Goal: Task Accomplishment & Management: Manage account settings

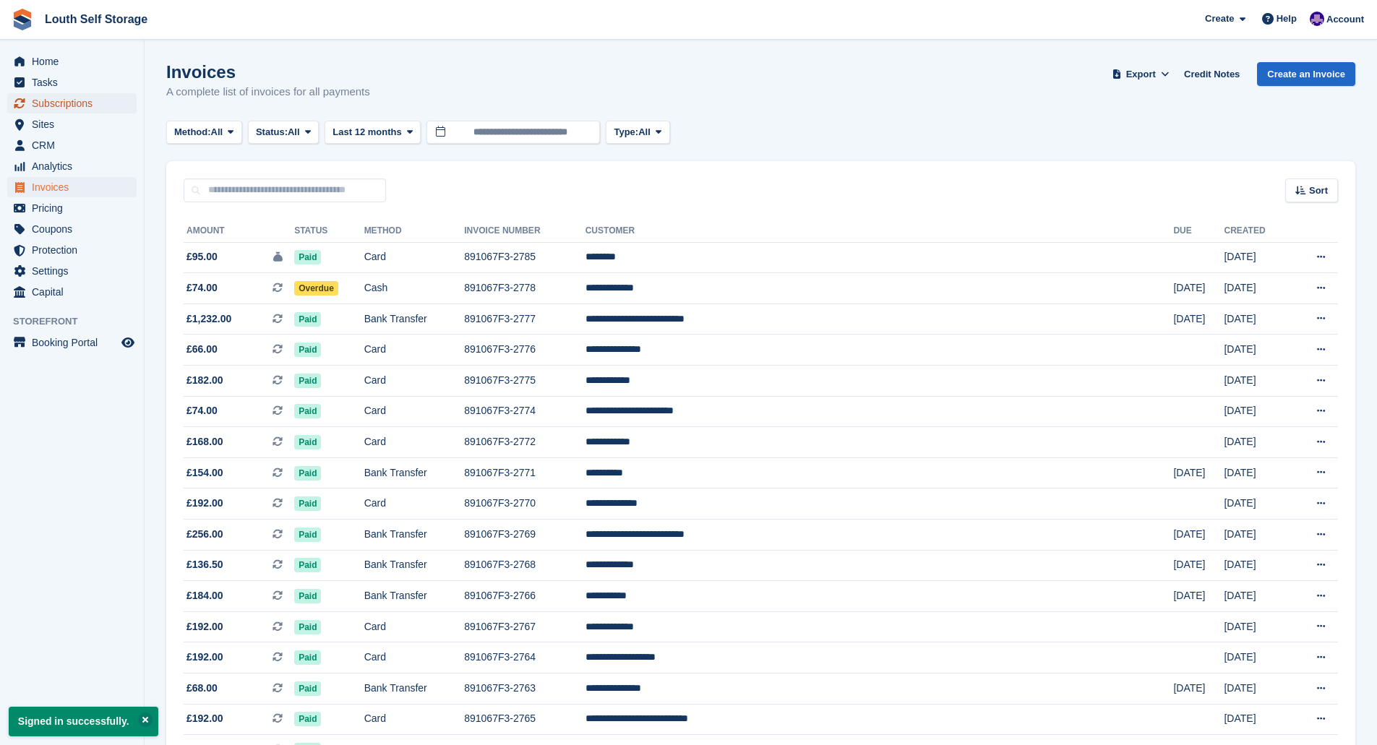
click at [69, 102] on span "Subscriptions" at bounding box center [75, 103] width 87 height 20
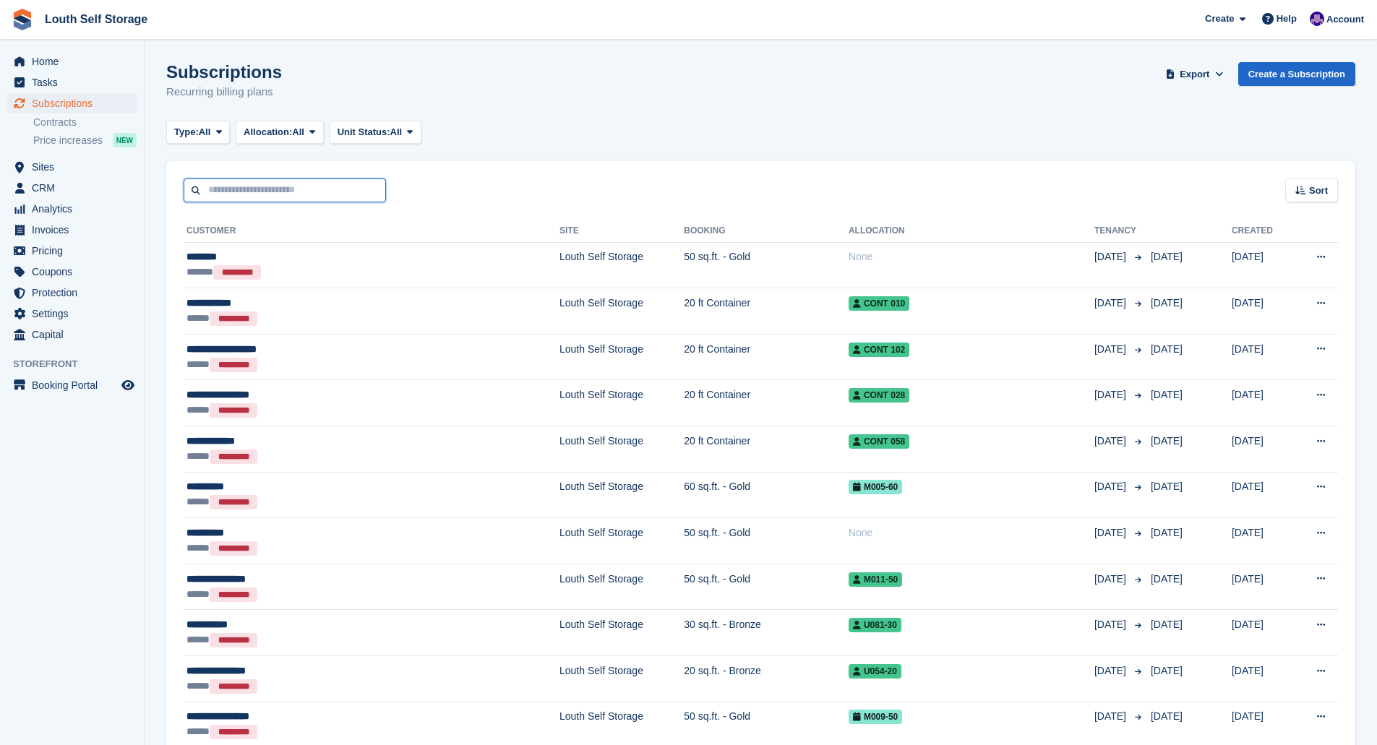
click at [251, 189] on input "text" at bounding box center [285, 191] width 202 height 24
type input "*****"
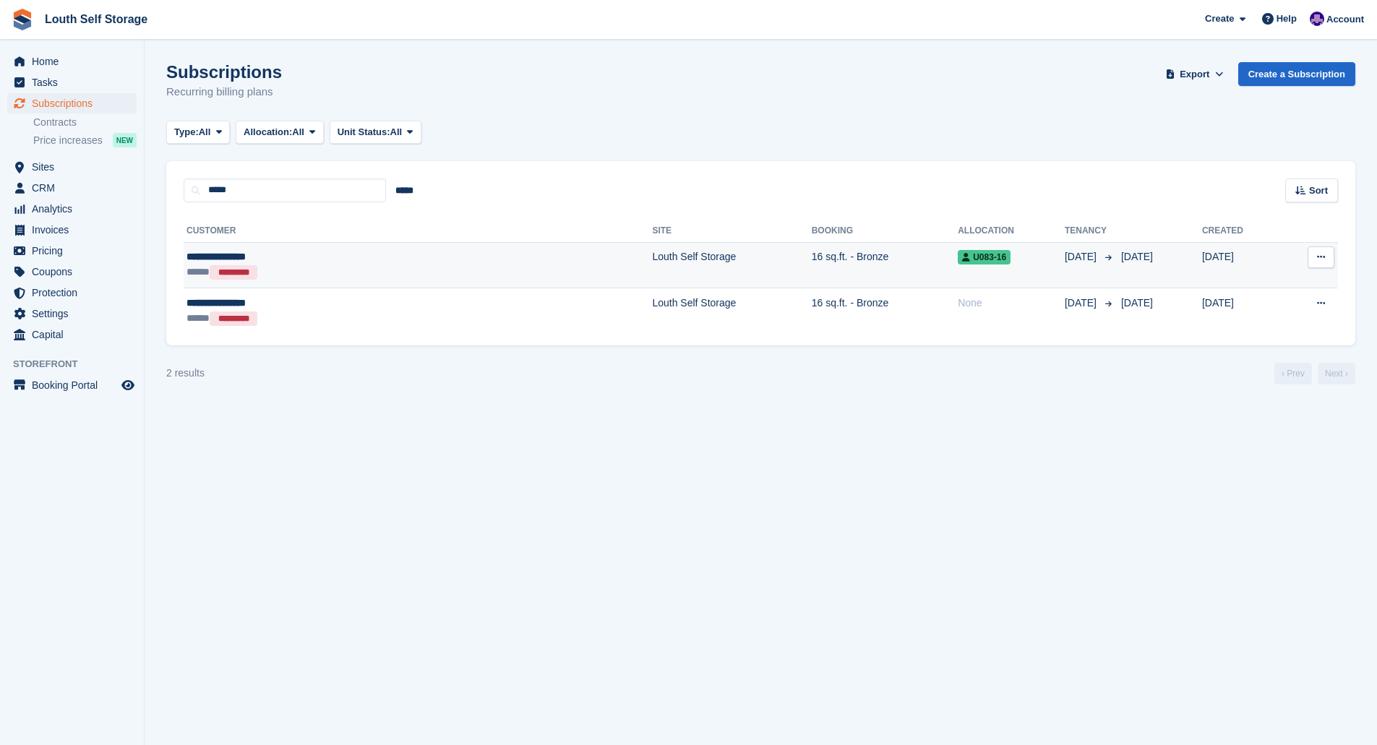
click at [652, 262] on td "Louth Self Storage" at bounding box center [731, 265] width 159 height 46
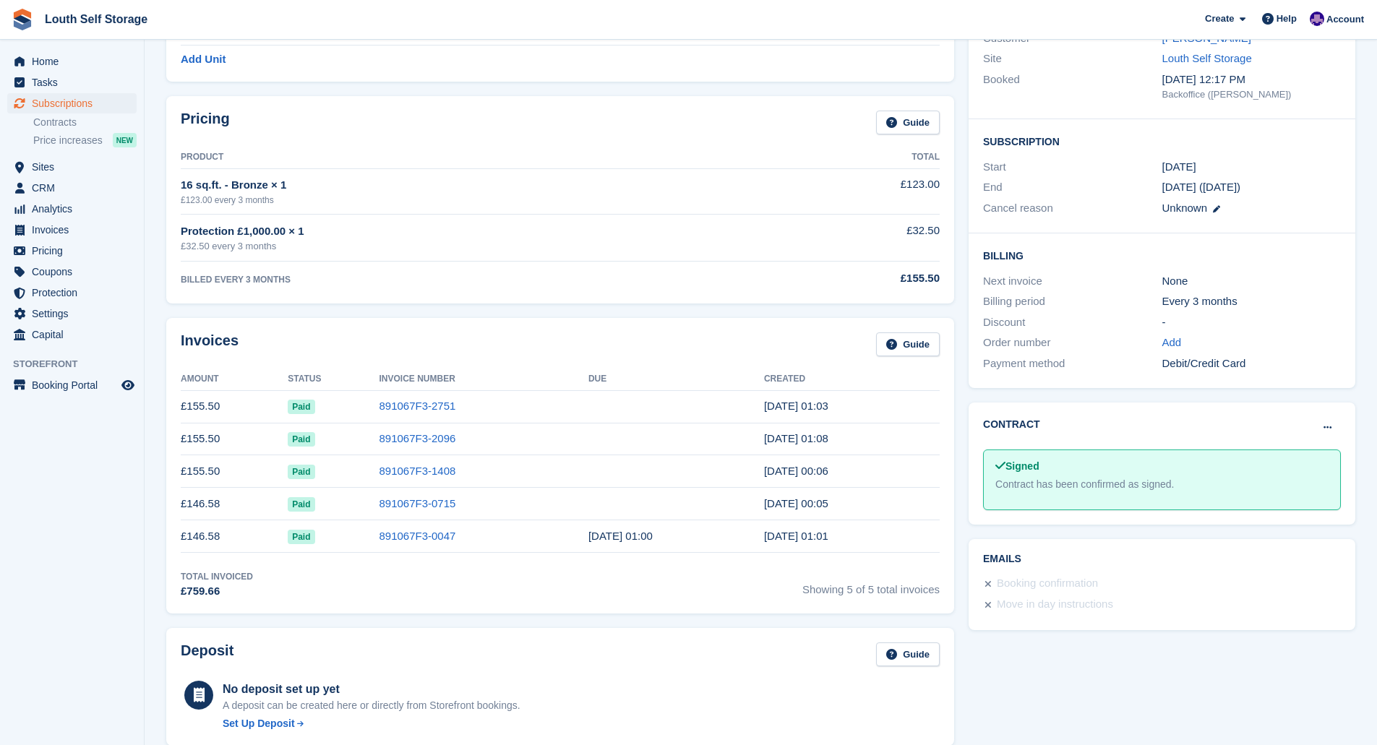
scroll to position [145, 0]
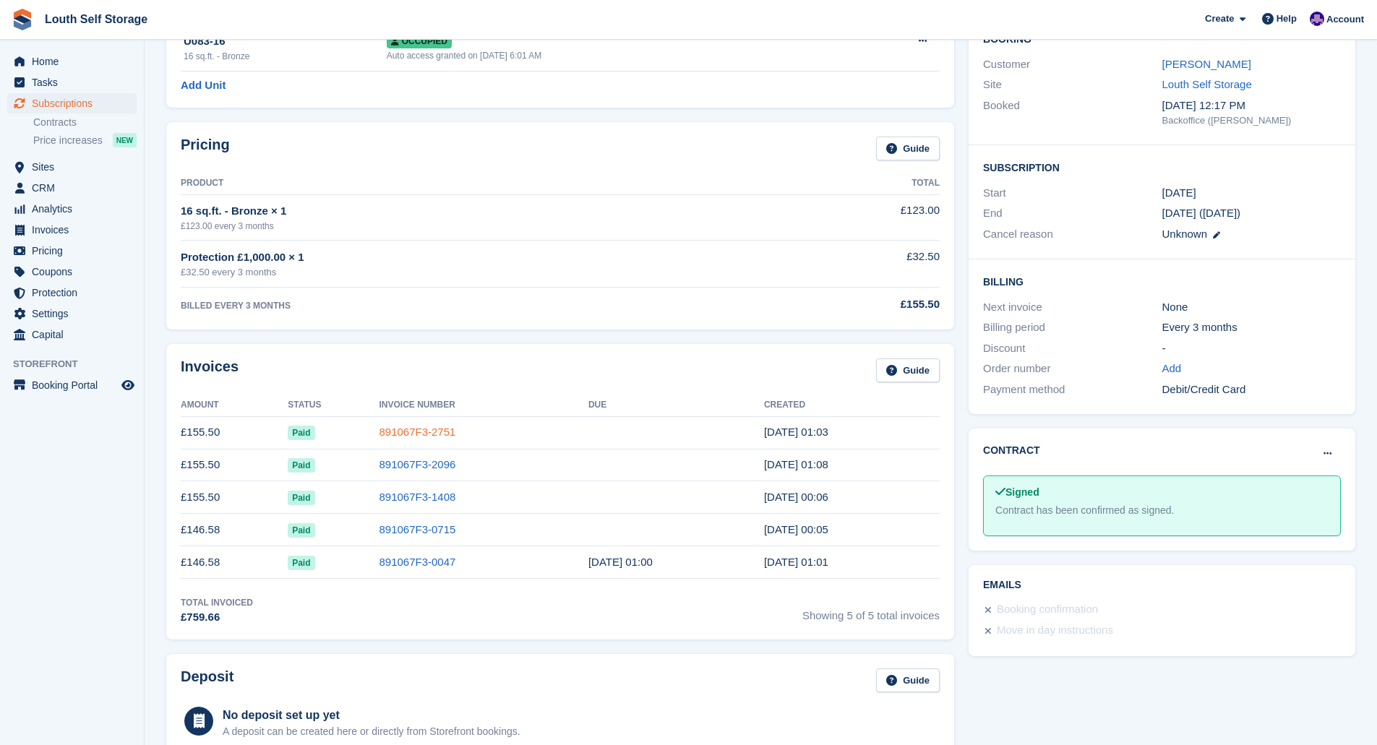
click at [400, 431] on link "891067F3-2751" at bounding box center [417, 432] width 77 height 12
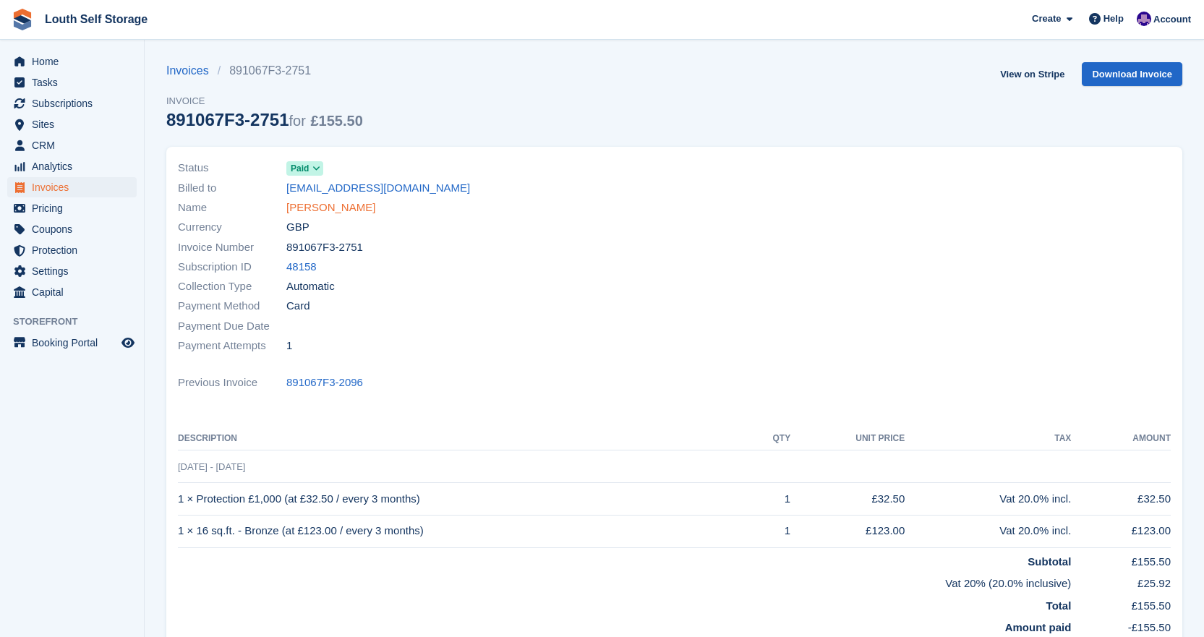
click at [320, 207] on link "[PERSON_NAME]" at bounding box center [330, 208] width 89 height 17
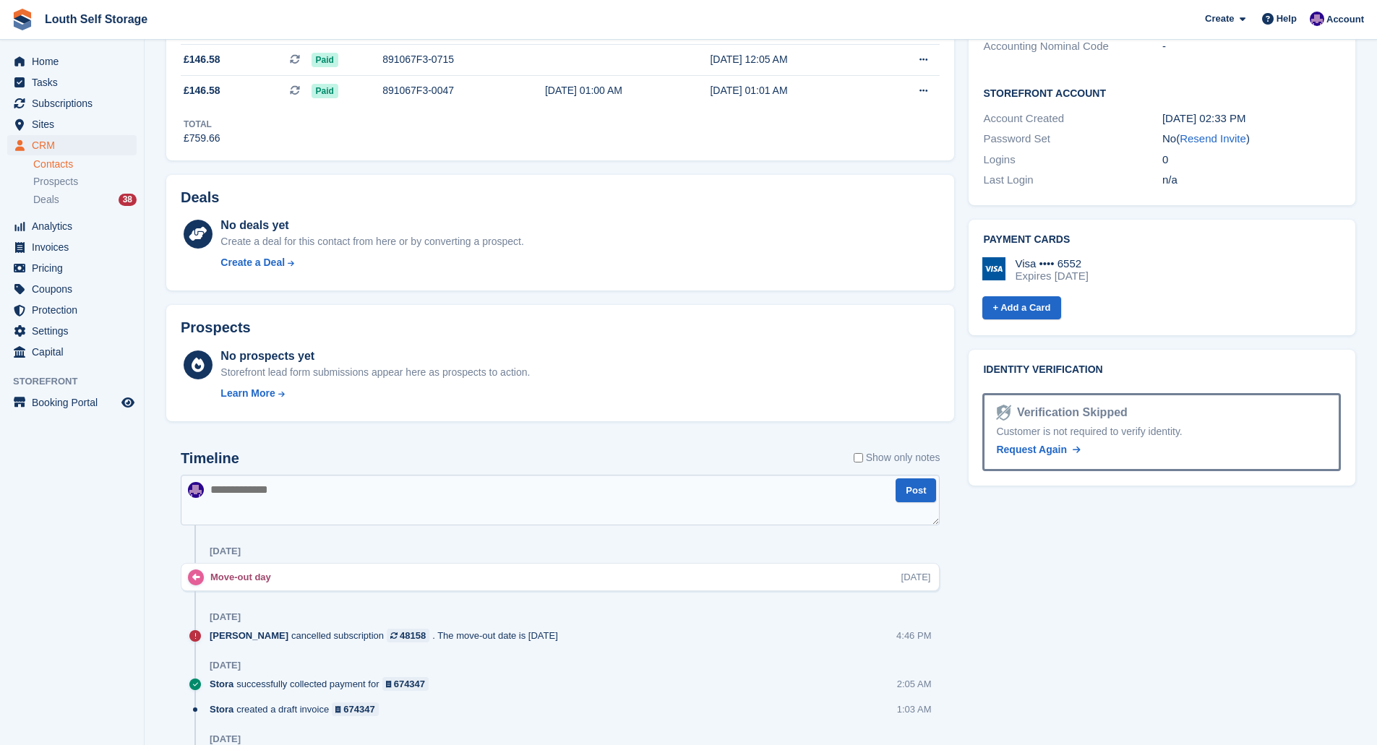
scroll to position [405, 0]
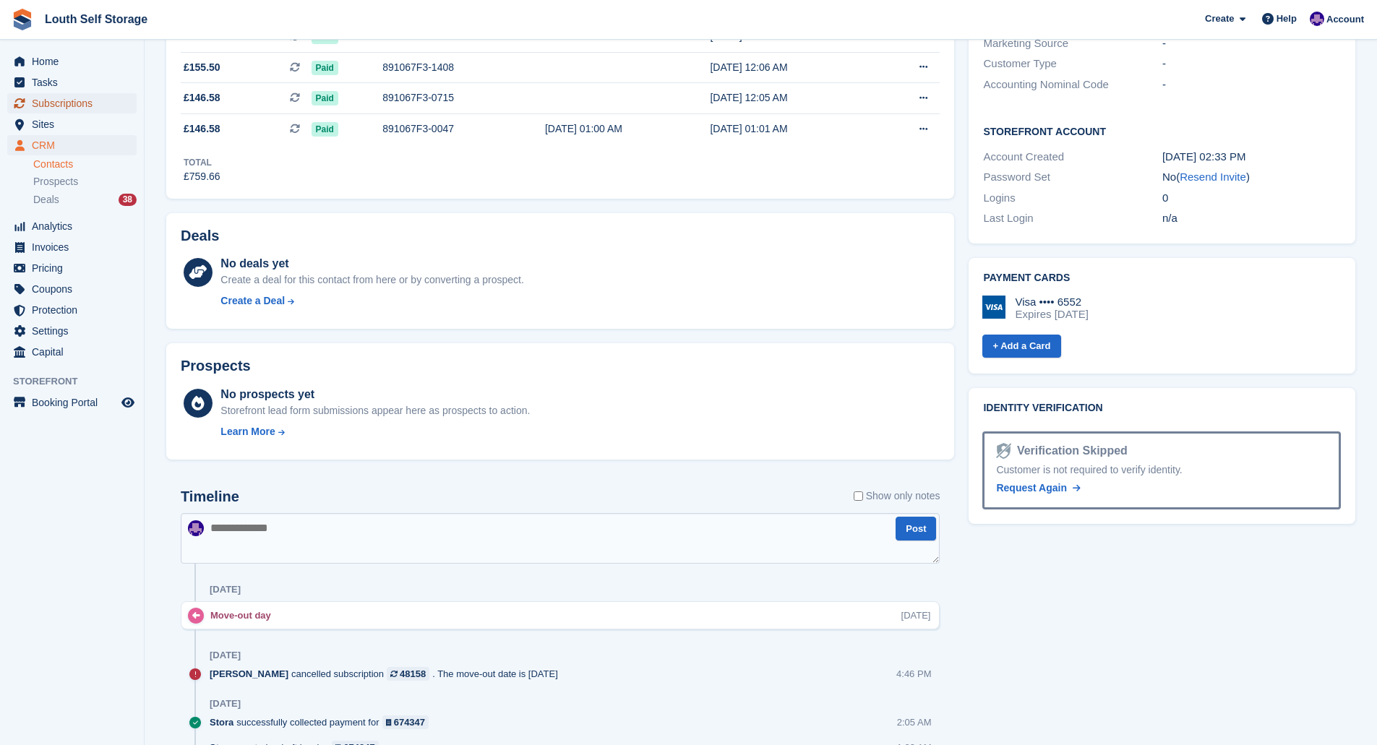
click at [55, 103] on span "Subscriptions" at bounding box center [75, 103] width 87 height 20
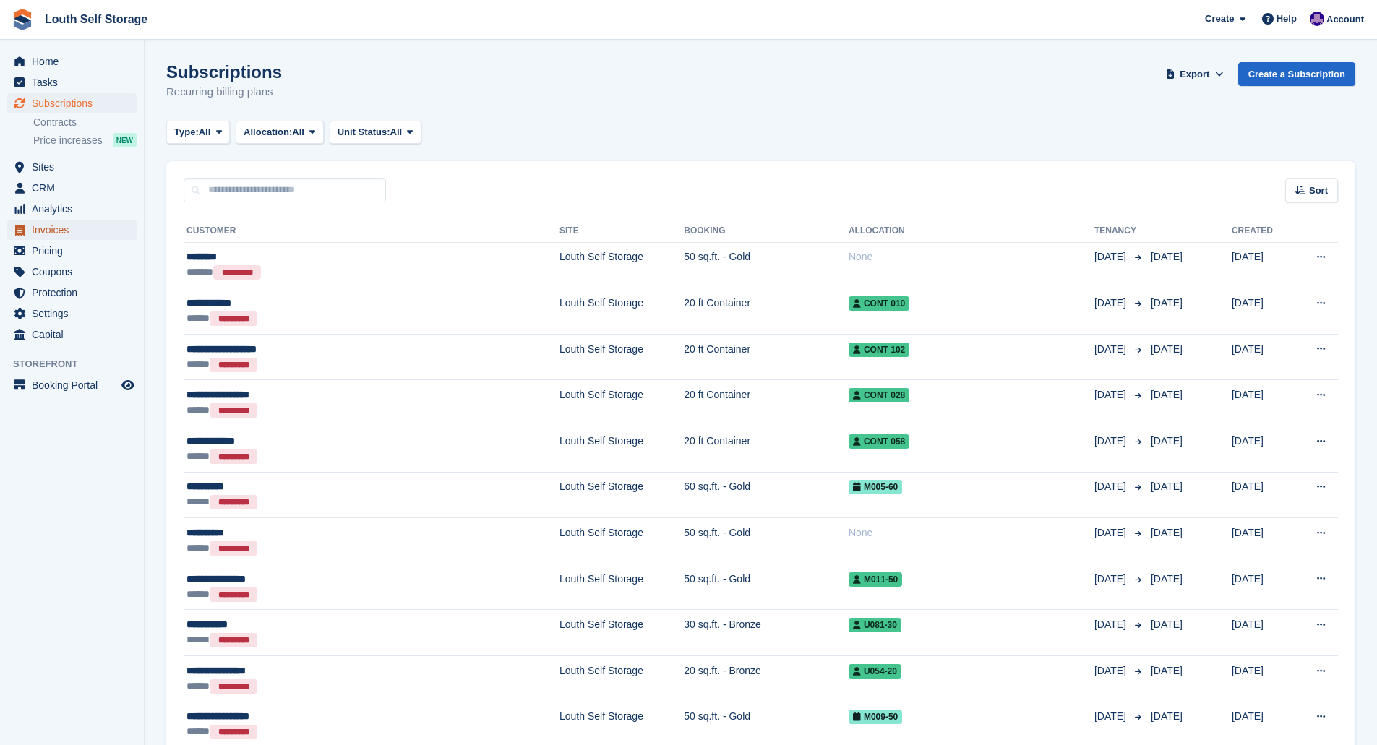
click at [40, 224] on span "Invoices" at bounding box center [75, 230] width 87 height 20
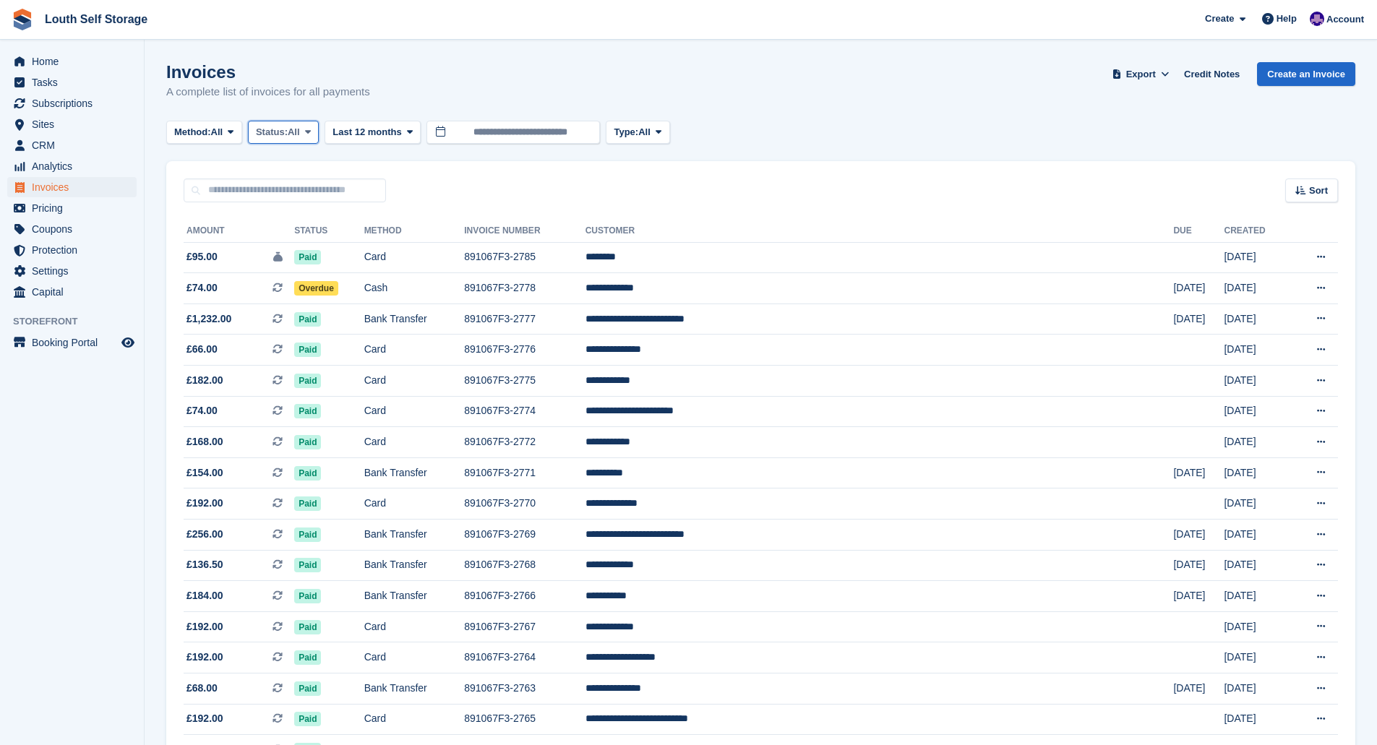
click at [288, 137] on span "Status:" at bounding box center [272, 132] width 32 height 14
click at [288, 246] on link "Open" at bounding box center [317, 244] width 126 height 26
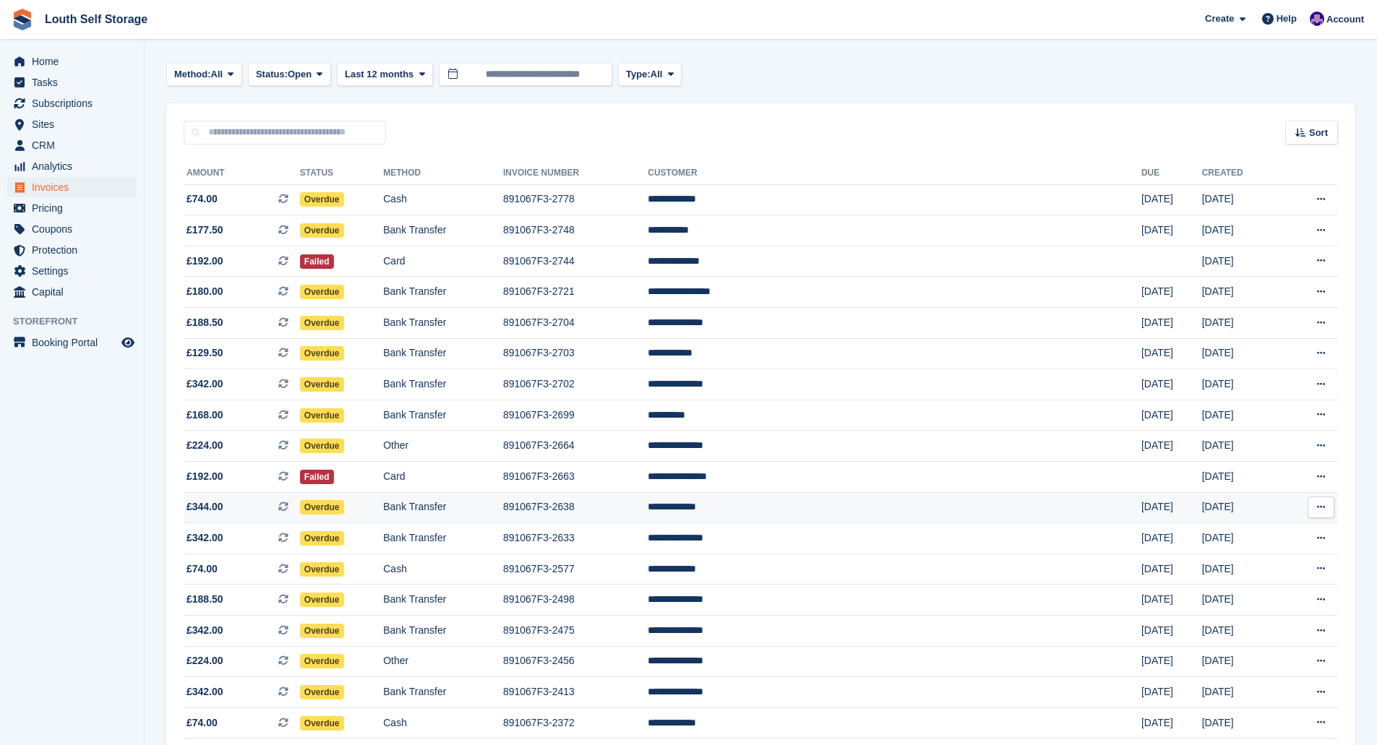
scroll to position [39, 0]
